Goal: Information Seeking & Learning: Compare options

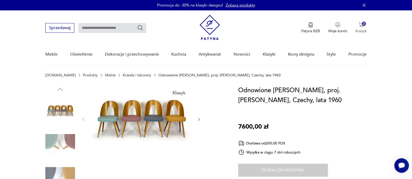
click at [359, 24] on img "button" at bounding box center [360, 24] width 5 height 5
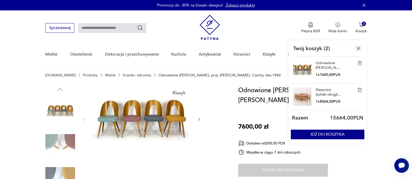
click at [331, 89] on link "Klasyczny duński okrągły stół rozkładany w stylu mid-century." at bounding box center [328, 92] width 26 height 9
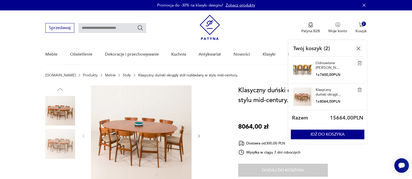
click at [131, 131] on img at bounding box center [141, 136] width 101 height 101
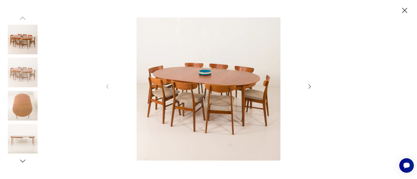
click at [24, 133] on img at bounding box center [23, 139] width 30 height 30
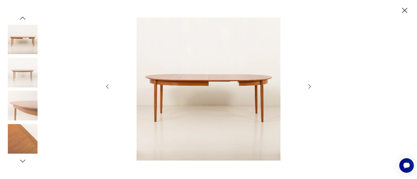
click at [22, 73] on img at bounding box center [23, 73] width 30 height 30
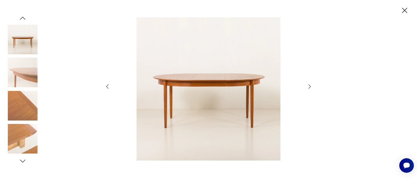
click at [404, 12] on icon "button" at bounding box center [404, 10] width 9 height 9
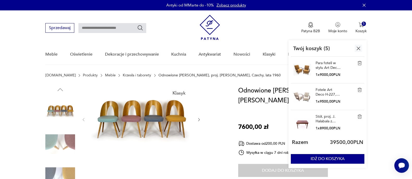
scroll to position [55, 0]
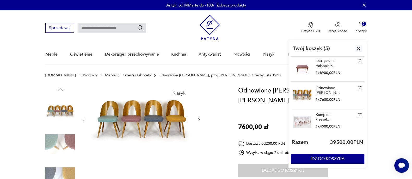
click at [323, 116] on link "Komplet krzeseł "Muszelka", [GEOGRAPHIC_DATA], lata 60." at bounding box center [328, 117] width 26 height 9
